Goal: Information Seeking & Learning: Learn about a topic

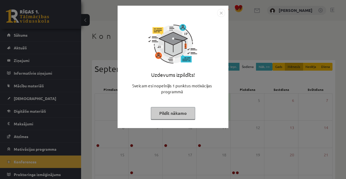
click at [223, 11] on img "Close" at bounding box center [221, 13] width 8 height 8
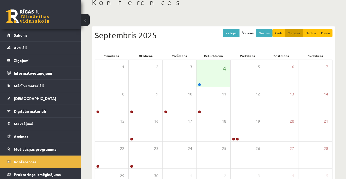
scroll to position [79, 0]
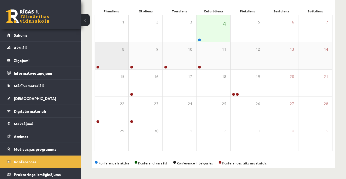
click at [106, 64] on div "8" at bounding box center [111, 55] width 33 height 27
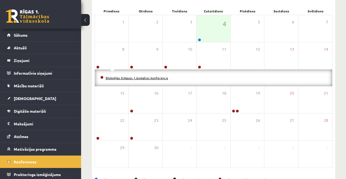
click at [106, 78] on link "Bioloģijas 8.klases 1.ieskaites konference" at bounding box center [137, 78] width 62 height 4
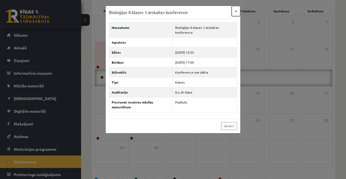
click at [234, 13] on button "×" at bounding box center [236, 11] width 9 height 10
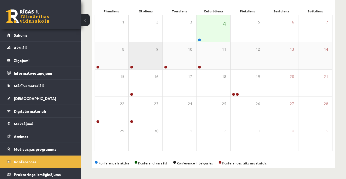
click at [132, 62] on div "9" at bounding box center [145, 55] width 33 height 27
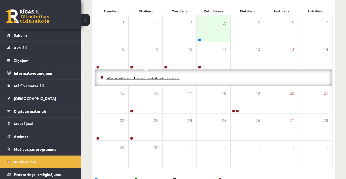
click at [148, 76] on link "Latviešu valodas 8. klases 1. ieskaites konference" at bounding box center [143, 78] width 74 height 4
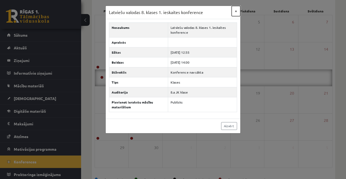
click at [237, 14] on button "×" at bounding box center [236, 11] width 9 height 10
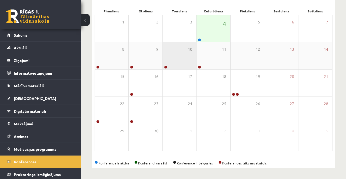
click at [168, 62] on div "10" at bounding box center [179, 55] width 33 height 27
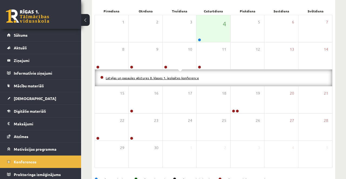
click at [182, 77] on link "Latvijas un pasaules vēstures 8. klases 1. ieskaites konference" at bounding box center [152, 78] width 93 height 4
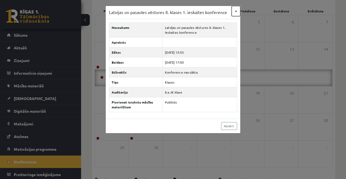
click at [233, 8] on button "×" at bounding box center [236, 11] width 9 height 10
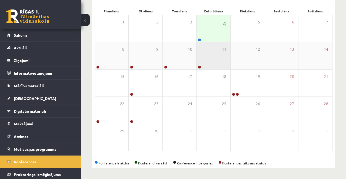
click at [214, 63] on div "11" at bounding box center [212, 55] width 33 height 27
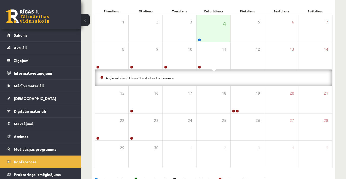
click at [204, 79] on li "Angļu valodas 8.klases 1.ieskaites konference" at bounding box center [213, 78] width 226 height 6
click at [152, 79] on link "Angļu valodas 8.klases 1.ieskaites konference" at bounding box center [140, 78] width 68 height 4
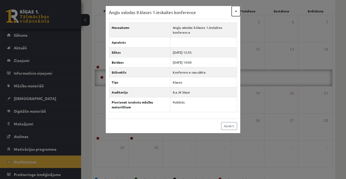
click at [237, 14] on button "×" at bounding box center [236, 11] width 9 height 10
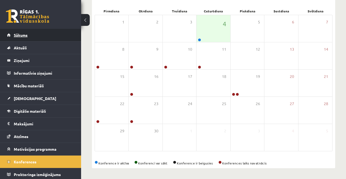
click at [41, 30] on link "Sākums" at bounding box center [40, 35] width 67 height 12
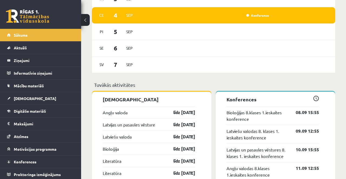
scroll to position [461, 0]
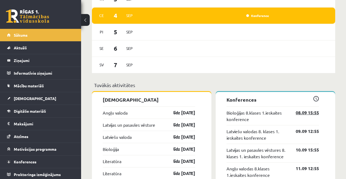
click at [311, 111] on link "08.09 15:55" at bounding box center [302, 113] width 31 height 6
click at [49, 95] on link "[DEMOGRAPHIC_DATA]" at bounding box center [40, 98] width 67 height 12
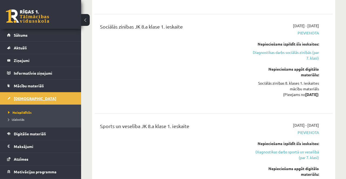
scroll to position [874, 0]
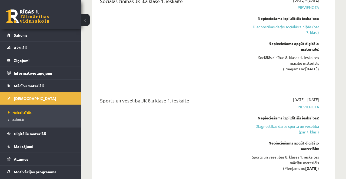
click at [314, 104] on span "Pievienota" at bounding box center [285, 107] width 68 height 6
click at [304, 104] on span "Pievienota" at bounding box center [285, 107] width 68 height 6
click at [308, 104] on span "Pievienota" at bounding box center [285, 107] width 68 height 6
